Goal: Navigation & Orientation: Find specific page/section

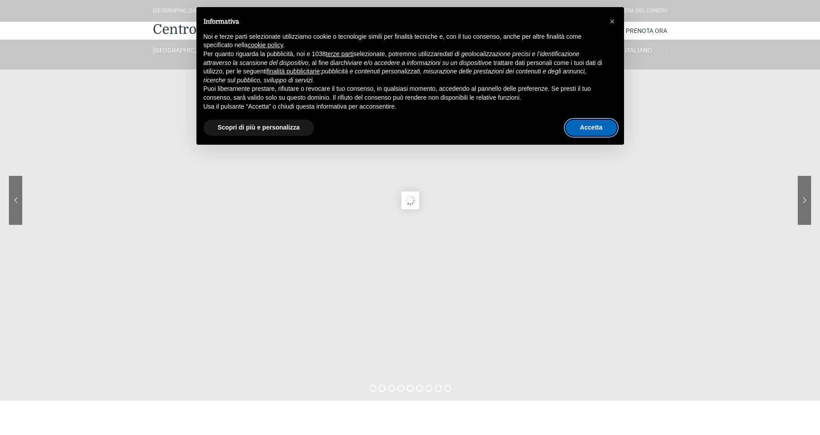
click at [601, 125] on button "Accetta" at bounding box center [590, 128] width 51 height 16
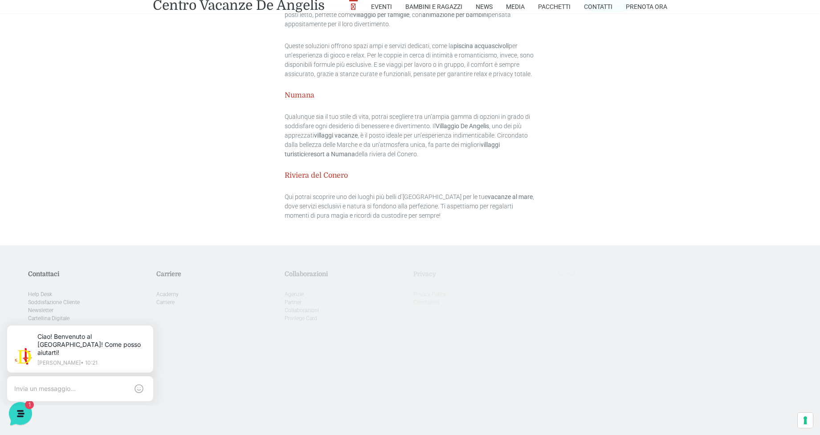
scroll to position [2715, 0]
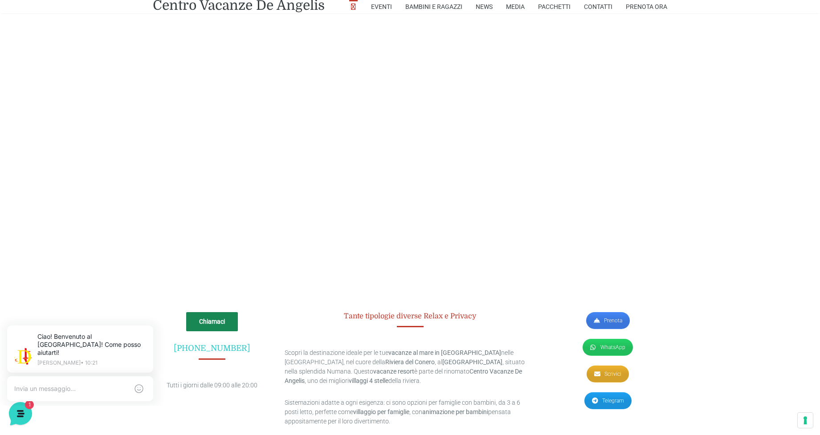
scroll to position [2448, 0]
